Goal: Information Seeking & Learning: Learn about a topic

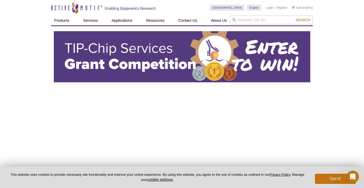
click at [337, 184] on pint-cookie-banner "This website uses cookies to provide necessary site functionality and improve y…" at bounding box center [182, 176] width 364 height 21
click at [337, 178] on button "Got it!" at bounding box center [335, 179] width 41 height 10
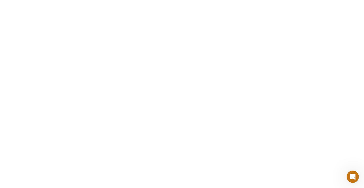
scroll to position [856, 0]
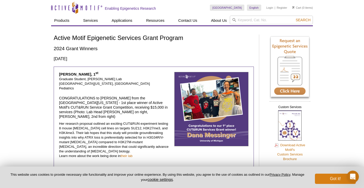
click at [323, 178] on button "Got it!" at bounding box center [335, 178] width 41 height 10
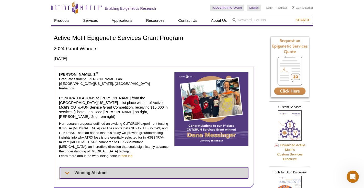
click at [71, 167] on summary "Winning Abstract" at bounding box center [154, 172] width 188 height 11
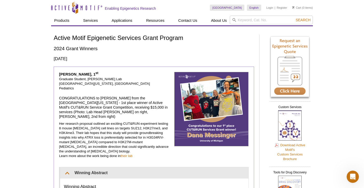
click at [85, 127] on p "Her research proposal outlined an exciting CUT&RUN experiment testing 8 mouse g…" at bounding box center [114, 139] width 111 height 37
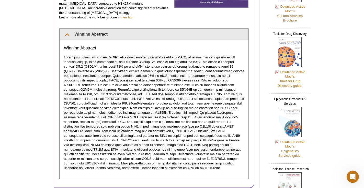
scroll to position [139, 0]
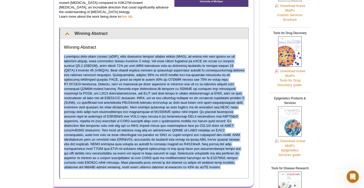
drag, startPoint x: 64, startPoint y: 46, endPoint x: 155, endPoint y: 155, distance: 142.4
click at [155, 155] on p at bounding box center [154, 111] width 181 height 115
copy p "Pediatric high-grade glioma (pHGG), which includes diffuse midline glioma (DMG)…"
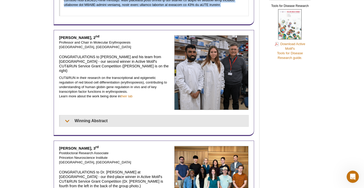
scroll to position [303, 0]
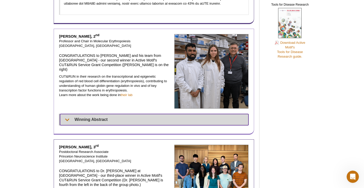
click at [73, 114] on summary "Winning Abstract" at bounding box center [154, 119] width 188 height 11
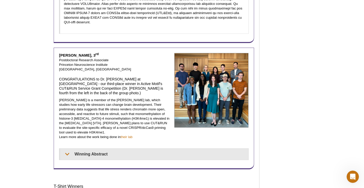
scroll to position [468, 0]
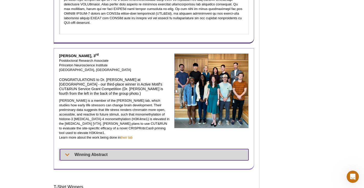
click at [63, 149] on summary "Winning Abstract" at bounding box center [154, 154] width 188 height 11
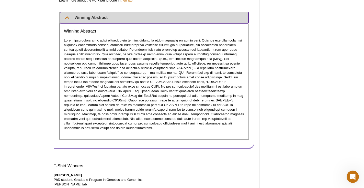
scroll to position [609, 0]
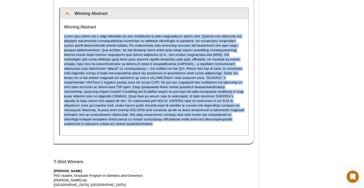
drag, startPoint x: 65, startPoint y: 20, endPoint x: 222, endPoint y: 105, distance: 178.8
click at [222, 105] on p at bounding box center [154, 80] width 181 height 92
copy p "Early life stress is a major predictor for the development of mood disorders in…"
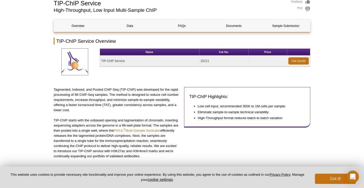
scroll to position [46, 0]
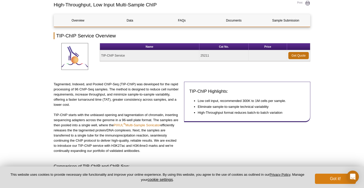
click at [330, 180] on button "Got it!" at bounding box center [335, 178] width 41 height 10
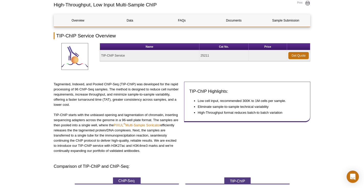
click at [164, 95] on p "Tagmented, Indexed, and Pooled ChIP-Seq (TIP-ChIP) was developed for the rapid …" at bounding box center [117, 95] width 127 height 26
click at [151, 137] on p "TIP-ChIP starts with the unbiased opening and tagmentation of chromatin, insert…" at bounding box center [117, 132] width 127 height 41
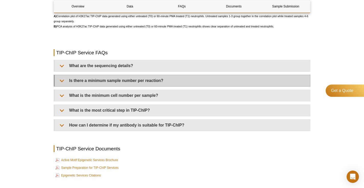
scroll to position [1178, 0]
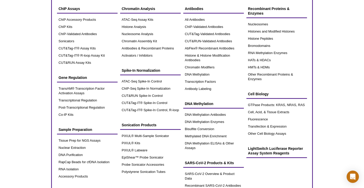
scroll to position [31, 0]
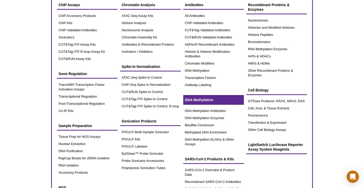
click at [195, 97] on link "DNA Methylation" at bounding box center [213, 100] width 61 height 10
